Goal: Task Accomplishment & Management: Use online tool/utility

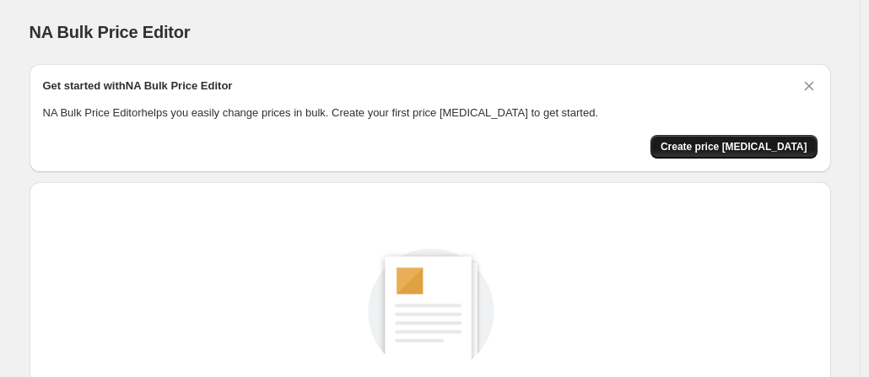
click at [747, 145] on span "Create price [MEDICAL_DATA]" at bounding box center [733, 146] width 147 height 13
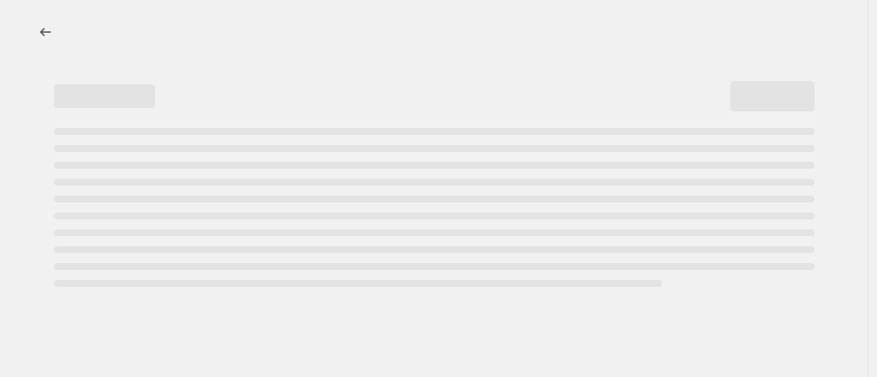
select select "percentage"
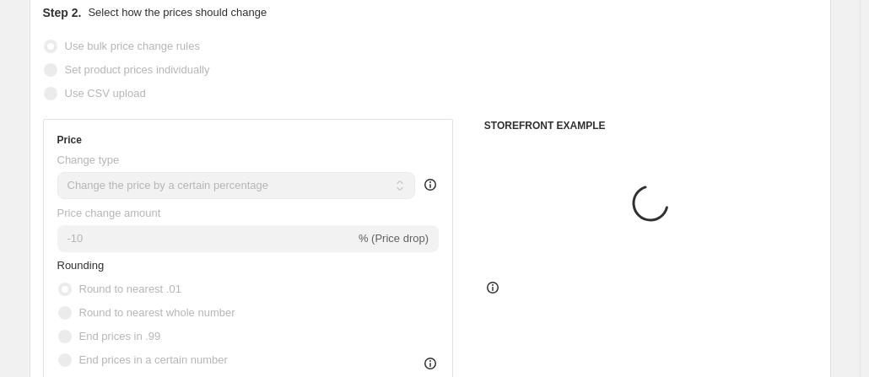
scroll to position [293, 0]
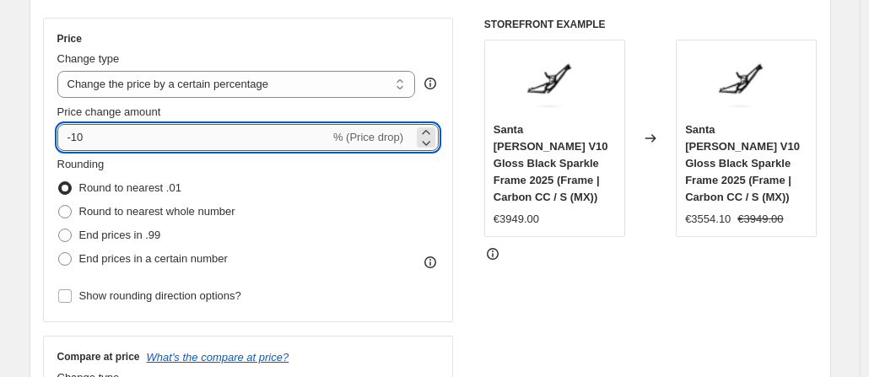
click at [123, 134] on input "-10" at bounding box center [193, 137] width 272 height 27
type input "-1"
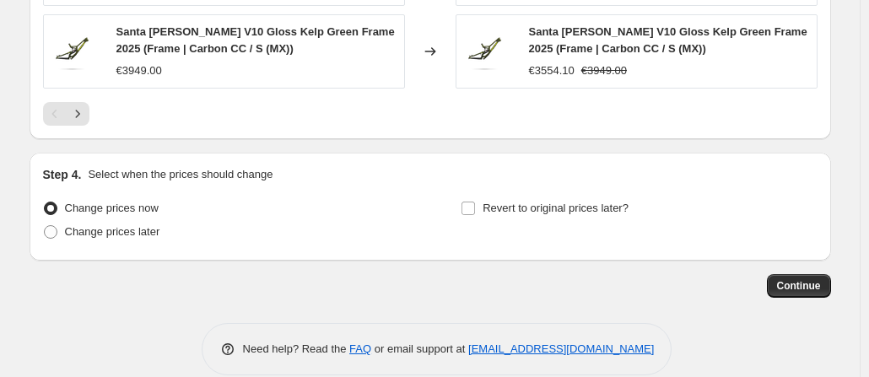
scroll to position [1332, 0]
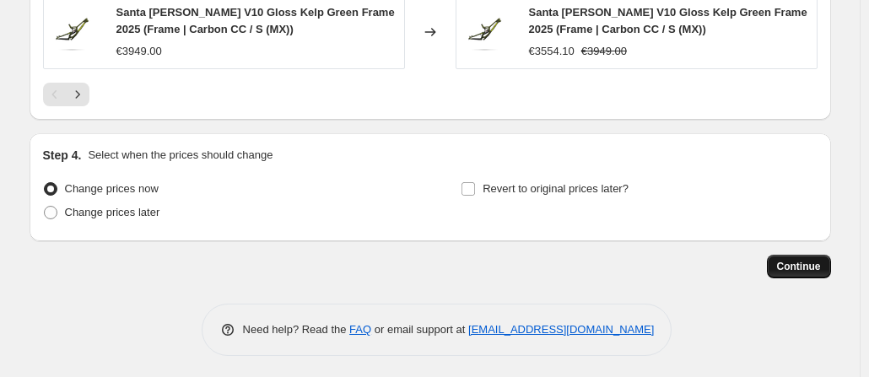
type input "-35"
click at [791, 267] on span "Continue" at bounding box center [799, 266] width 44 height 13
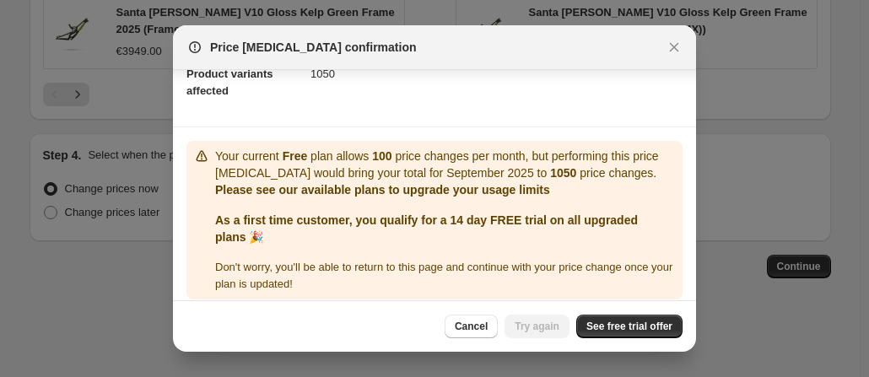
scroll to position [209, 0]
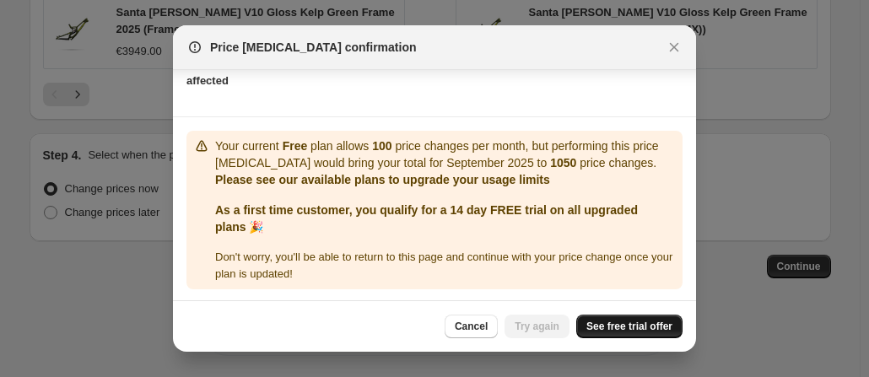
click at [636, 327] on span "See free trial offer" at bounding box center [629, 326] width 86 height 13
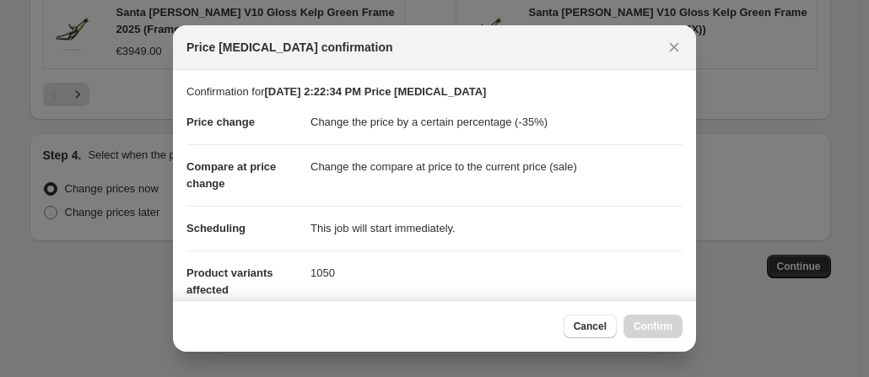
scroll to position [423, 0]
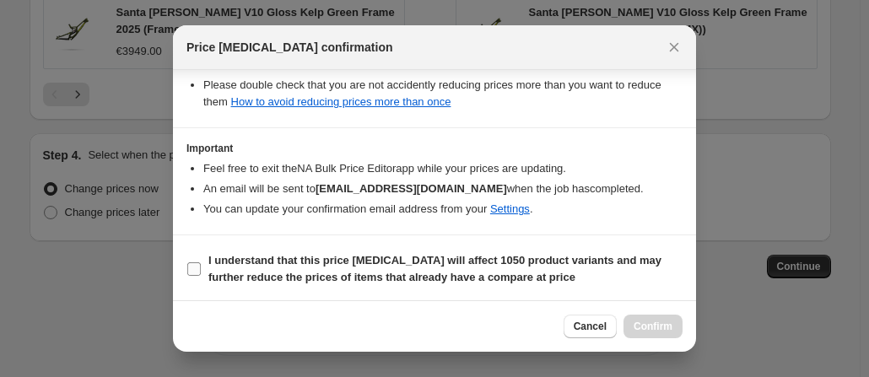
click at [196, 272] on input "I understand that this price [MEDICAL_DATA] will affect 1050 product variants a…" at bounding box center [193, 268] width 13 height 13
checkbox input "true"
click at [660, 321] on span "Confirm" at bounding box center [652, 326] width 39 height 13
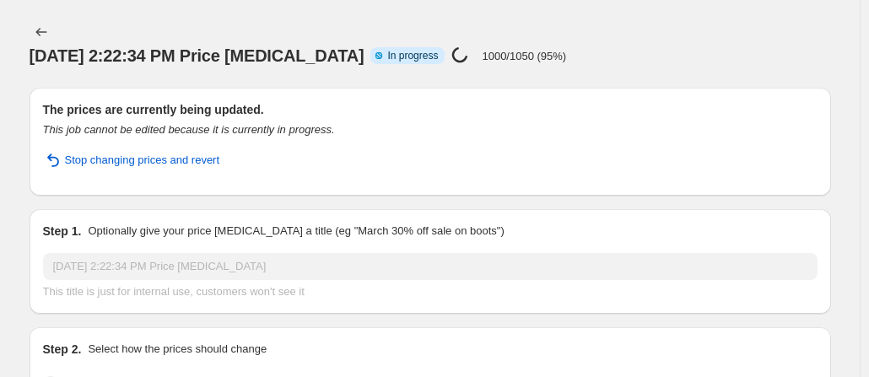
select select "percentage"
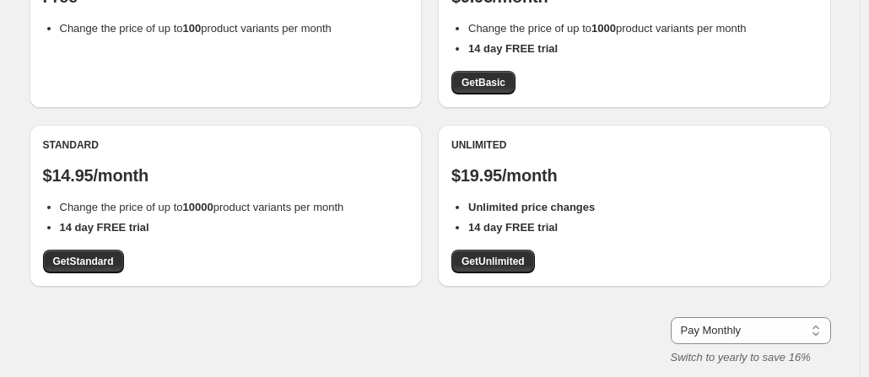
scroll to position [236, 0]
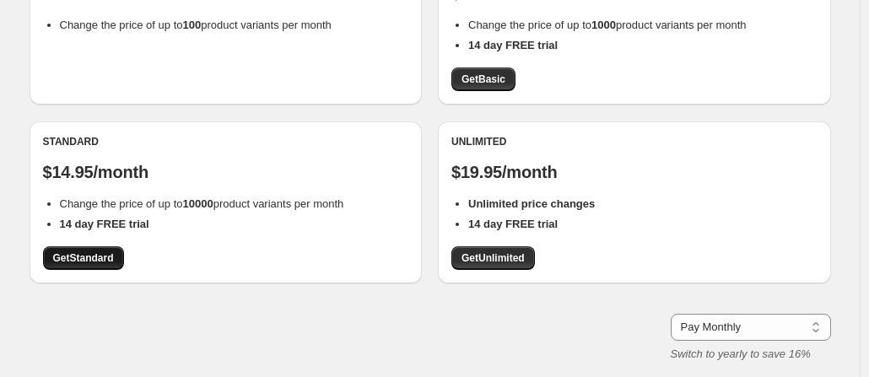
click at [99, 259] on span "Get Standard" at bounding box center [83, 257] width 61 height 13
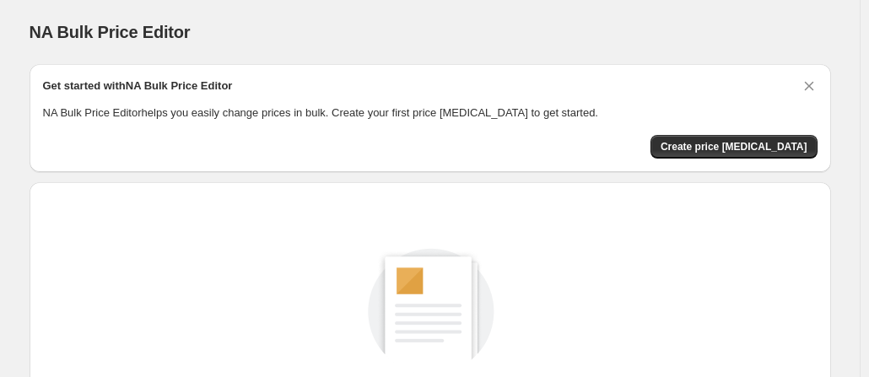
scroll to position [254, 0]
